Goal: Find specific page/section: Locate a particular part of the current website

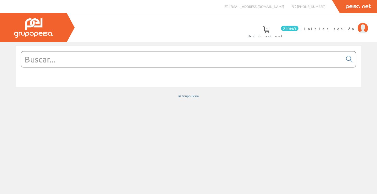
click at [349, 29] on span "Iniciar sesión" at bounding box center [329, 28] width 51 height 5
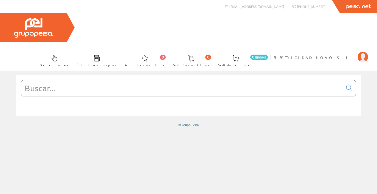
click at [108, 80] on input "text" at bounding box center [182, 88] width 322 height 16
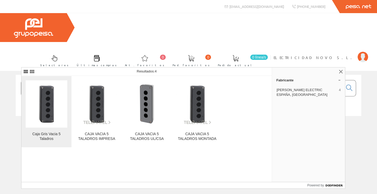
type input "xald05"
click at [45, 110] on img at bounding box center [47, 104] width 42 height 42
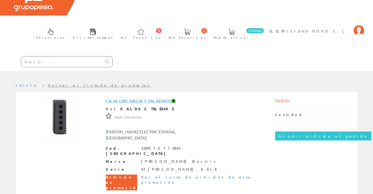
scroll to position [26, 0]
